Goal: Task Accomplishment & Management: Manage account settings

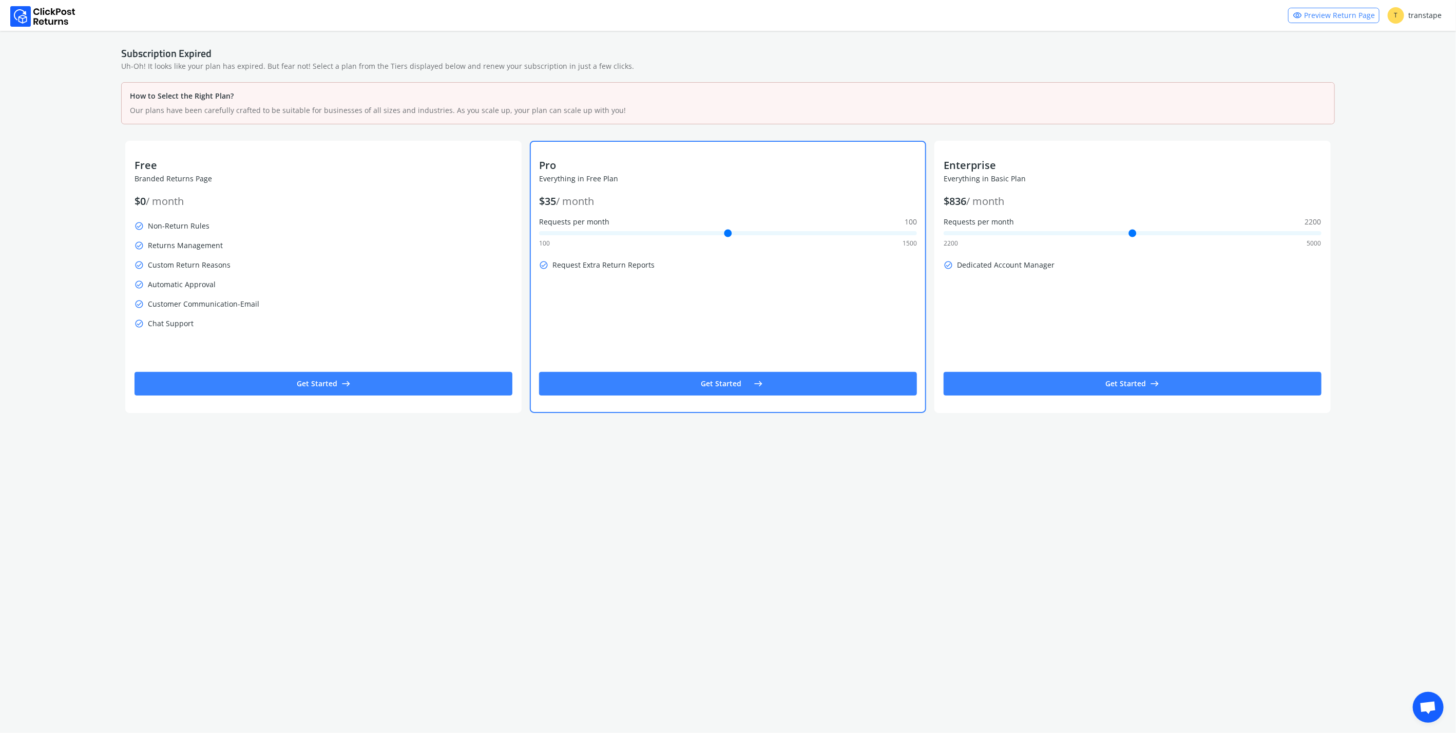
click at [791, 381] on button "Get Started east" at bounding box center [728, 384] width 378 height 24
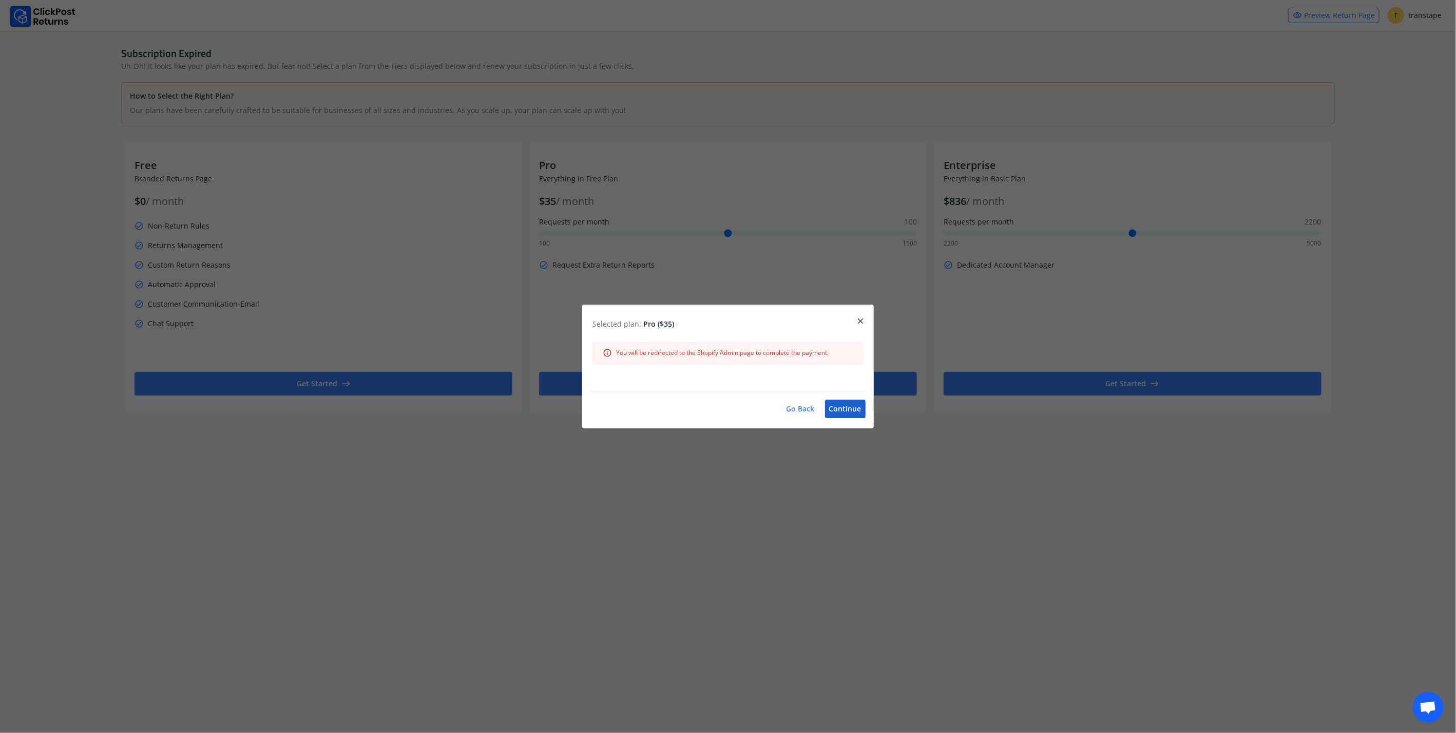
click at [848, 408] on button "Continue" at bounding box center [845, 408] width 41 height 18
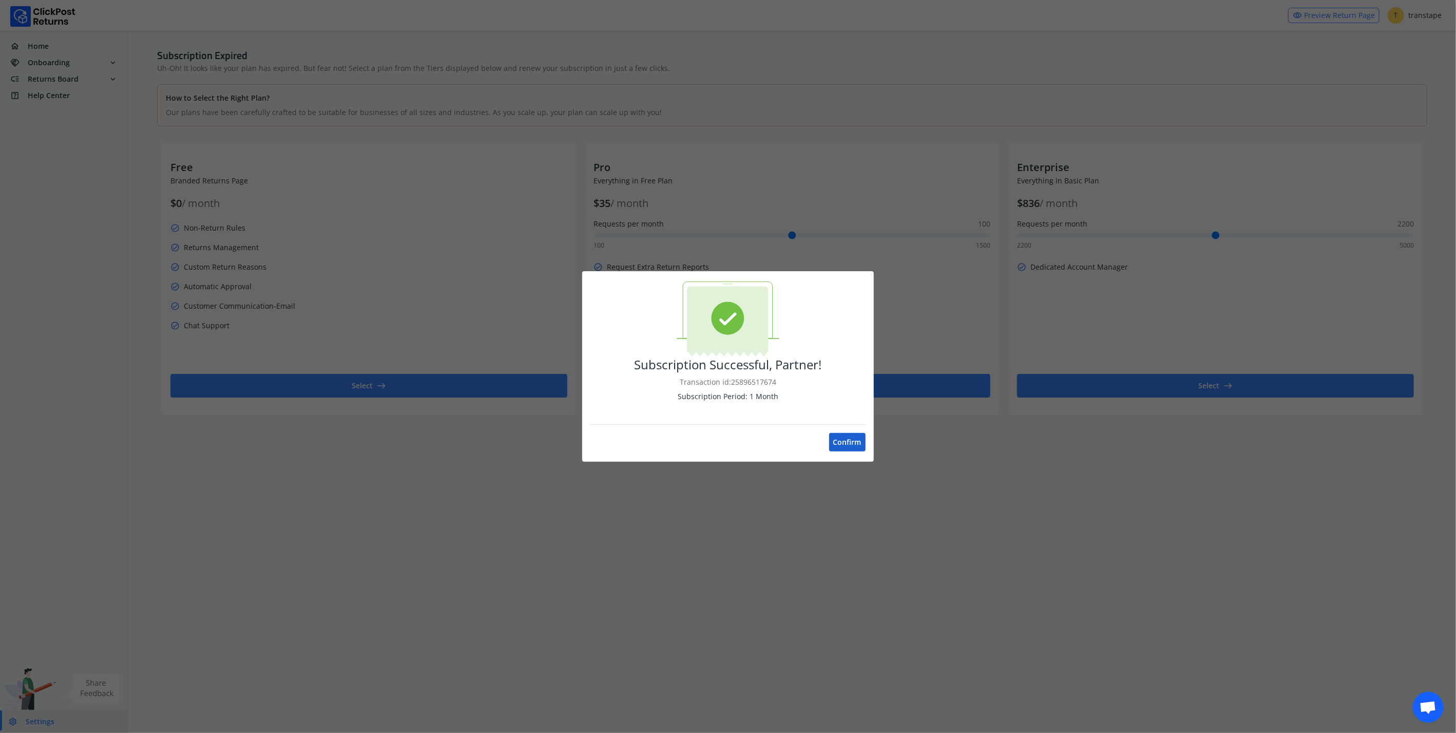
click at [848, 436] on button "Confirm" at bounding box center [847, 442] width 36 height 18
